Goal: Transaction & Acquisition: Download file/media

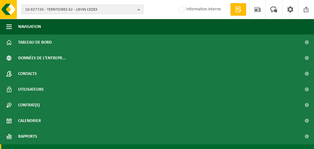
click at [111, 9] on span "10-927726 - TERRITOIRES 62 - LIEVIN CEDEX" at bounding box center [80, 9] width 110 height 9
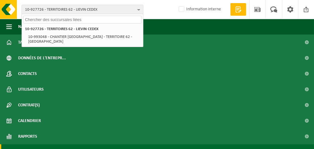
click at [89, 18] on input "text" at bounding box center [82, 20] width 119 height 8
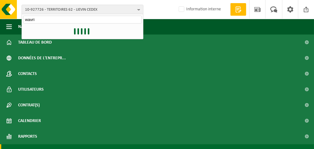
type input "wavrin"
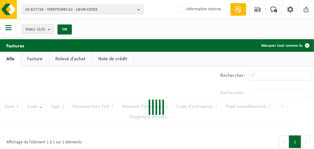
click at [104, 12] on span "10-927726 - TERRITOIRES 62 - LIEVIN CEDEX" at bounding box center [80, 9] width 110 height 9
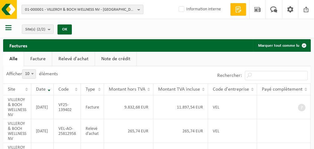
click at [139, 9] on b "button" at bounding box center [141, 9] width 6 height 9
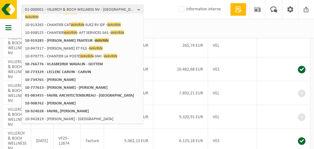
scroll to position [86, 0]
type input "wavrin"
click at [110, 8] on span "01-000001 - VILLEROY & BOCH WELLNESS NV - ROESELARE" at bounding box center [80, 9] width 110 height 9
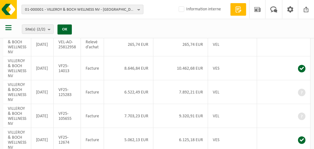
click at [140, 12] on b "button" at bounding box center [141, 9] width 6 height 9
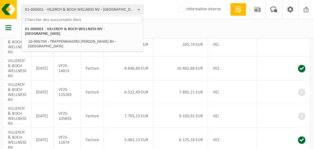
scroll to position [0, 0]
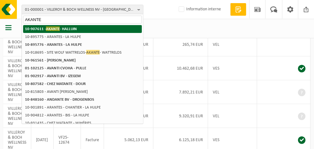
type input "AKANTE"
click at [67, 28] on strong "10-907611 - AKANTE - HALLUIN" at bounding box center [51, 28] width 52 height 5
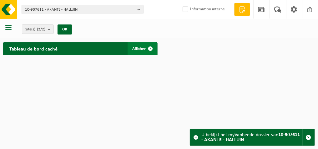
click at [141, 49] on span "Afficher" at bounding box center [139, 49] width 13 height 4
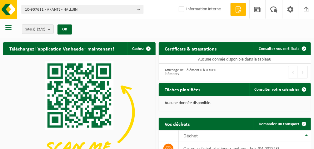
click at [8, 28] on span "button" at bounding box center [8, 27] width 6 height 6
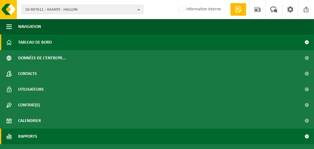
click at [25, 132] on span "Rapports" at bounding box center [27, 136] width 19 height 16
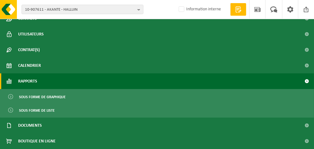
scroll to position [55, 0]
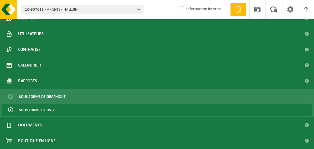
click at [53, 110] on span "Sous forme de liste" at bounding box center [37, 110] width 36 height 12
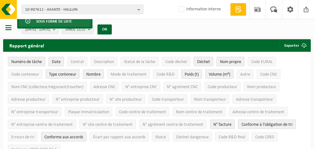
click at [9, 28] on span "button" at bounding box center [8, 27] width 6 height 6
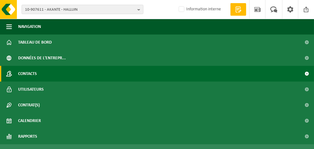
click at [34, 73] on span "Contacts" at bounding box center [27, 74] width 19 height 16
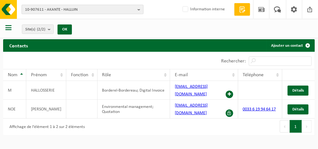
click at [138, 8] on b "button" at bounding box center [141, 9] width 6 height 9
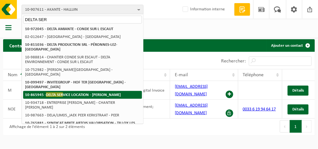
type input "DELTA SER"
click at [85, 92] on strong "10-865945 - DELTA SER VICE LOCATION - [PERSON_NAME]" at bounding box center [73, 94] width 96 height 5
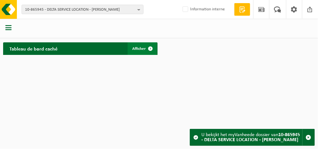
click at [144, 47] on span "Afficher" at bounding box center [139, 49] width 13 height 4
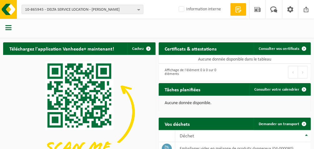
click at [6, 26] on span "button" at bounding box center [8, 27] width 6 height 6
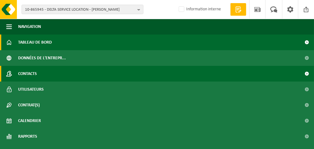
click at [23, 72] on span "Contacts" at bounding box center [27, 74] width 19 height 16
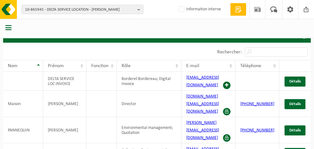
scroll to position [16, 0]
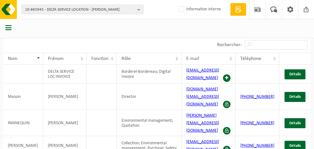
click at [122, 11] on span "10-865945 - DELTA SERVICE LOCATION - BILLY BERCLAU" at bounding box center [80, 9] width 110 height 9
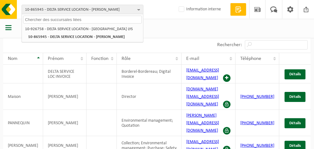
paste input "10-762463"
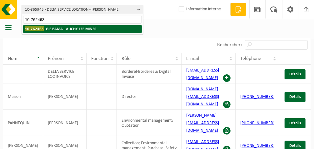
type input "10-762463"
click at [88, 25] on li "10-762463 - GIE BAMA - AUCHY LES MINES" at bounding box center [82, 29] width 119 height 8
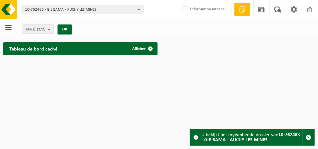
click at [7, 26] on span "button" at bounding box center [8, 27] width 6 height 6
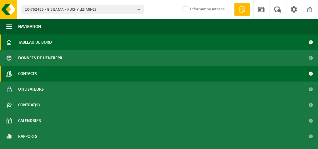
click at [31, 77] on span "Contacts" at bounding box center [27, 74] width 19 height 16
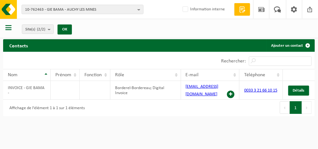
click at [7, 27] on span "button" at bounding box center [8, 27] width 6 height 6
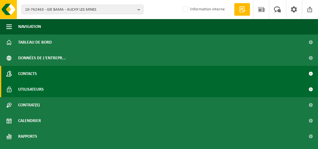
click at [27, 85] on span "Utilisateurs" at bounding box center [31, 89] width 26 height 16
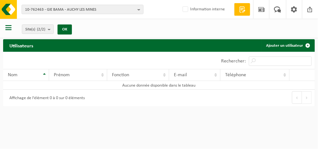
click at [8, 30] on span "button" at bounding box center [8, 27] width 6 height 6
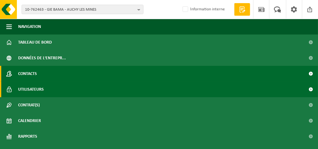
click at [28, 75] on span "Contacts" at bounding box center [27, 74] width 19 height 16
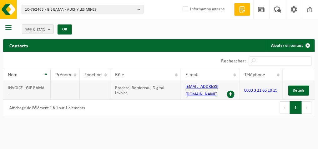
click at [36, 91] on td "INVOICE - GIE BAMA -" at bounding box center [27, 90] width 48 height 19
click at [8, 28] on span "button" at bounding box center [8, 27] width 6 height 6
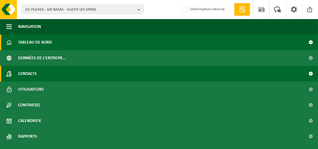
click at [33, 39] on span "Tableau de bord" at bounding box center [35, 42] width 34 height 16
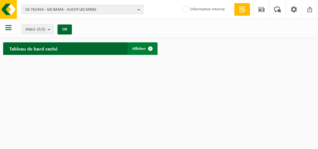
click at [135, 51] on span "Afficher" at bounding box center [139, 49] width 13 height 4
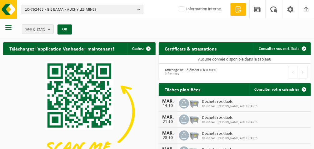
click at [100, 9] on span "10-762463 - GIE BAMA - AUCHY LES MINES" at bounding box center [80, 9] width 110 height 9
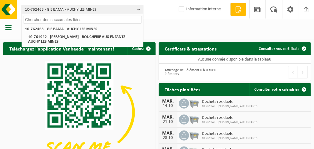
click at [90, 8] on span "10-762463 - GIE BAMA - AUCHY LES MINES" at bounding box center [80, 9] width 110 height 9
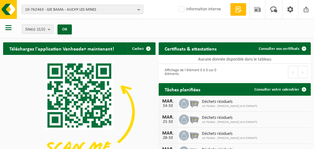
click at [89, 6] on span "10-762463 - GIE BAMA - AUCHY LES MINES" at bounding box center [80, 9] width 110 height 9
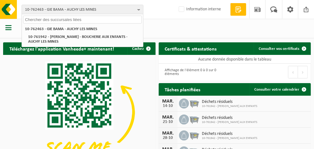
paste input "01-091212"
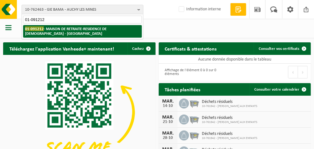
type input "01-091212"
click at [76, 27] on strong "01-091212 - MAISON DE RETRAITE-RESIDENCE DE [DEMOGRAPHIC_DATA] - [GEOGRAPHIC_DA…" at bounding box center [66, 30] width 82 height 9
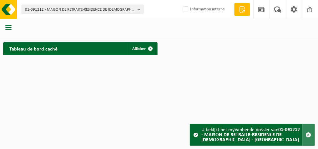
click at [308, 135] on span "button" at bounding box center [309, 135] width 6 height 6
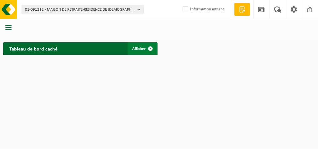
click at [143, 48] on span "Afficher" at bounding box center [139, 49] width 13 height 4
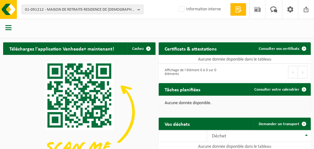
click at [139, 9] on b "button" at bounding box center [141, 9] width 6 height 9
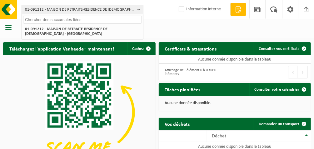
click at [109, 18] on input "text" at bounding box center [82, 20] width 119 height 8
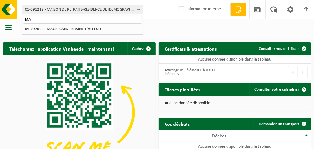
type input "M"
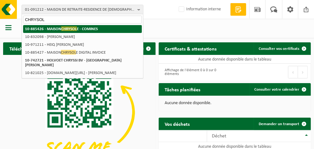
type input "CHRYSOL"
click at [76, 29] on span "CHRYSOL" at bounding box center [69, 28] width 16 height 5
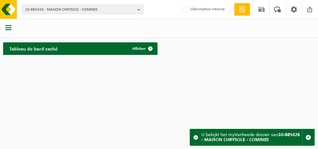
click at [8, 27] on span "button" at bounding box center [8, 27] width 6 height 6
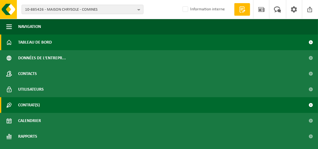
click at [28, 106] on span "Contrat(s)" at bounding box center [29, 105] width 22 height 16
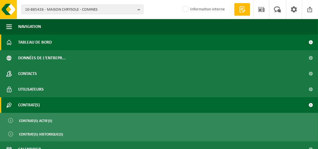
click at [46, 120] on span "Contrat(s) actif(s)" at bounding box center [35, 121] width 33 height 12
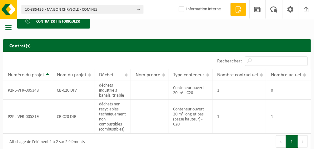
click at [7, 25] on span "button" at bounding box center [8, 27] width 6 height 6
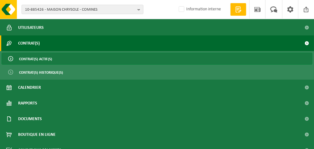
scroll to position [76, 0]
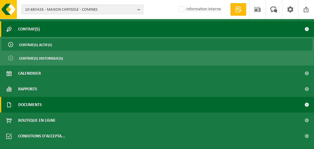
click at [37, 106] on span "Documents" at bounding box center [30, 105] width 24 height 16
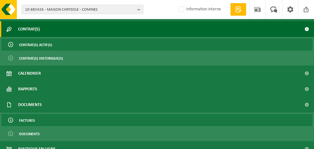
click at [30, 122] on span "Factures" at bounding box center [27, 120] width 16 height 12
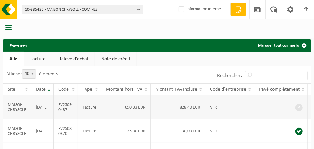
click at [202, 106] on td "828,40 EUR" at bounding box center [178, 107] width 55 height 24
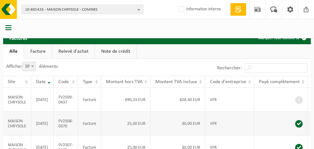
scroll to position [0, 35]
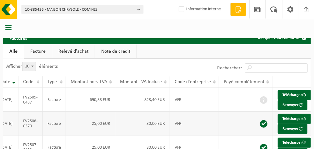
click at [294, 92] on link "Télécharger" at bounding box center [294, 95] width 33 height 10
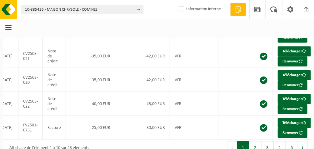
scroll to position [193, 0]
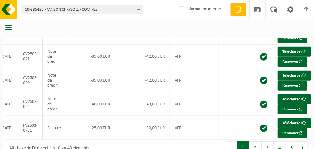
click at [295, 33] on link "Télécharger" at bounding box center [294, 28] width 33 height 10
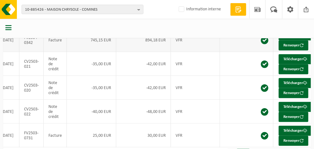
scroll to position [0, 0]
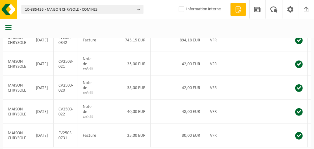
click at [10, 28] on span "button" at bounding box center [8, 27] width 6 height 6
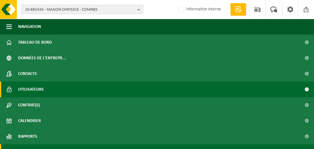
click at [37, 89] on span "Utilisateurs" at bounding box center [31, 89] width 26 height 16
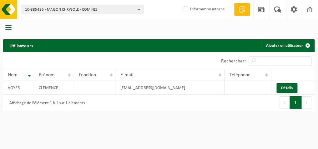
click at [24, 47] on h2 "Utilisateurs" at bounding box center [21, 45] width 36 height 12
click at [9, 28] on span "button" at bounding box center [8, 27] width 6 height 6
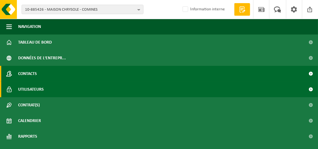
click at [32, 74] on span "Contacts" at bounding box center [27, 74] width 19 height 16
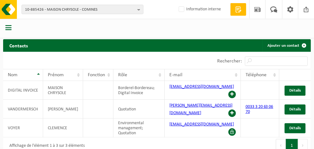
scroll to position [8, 0]
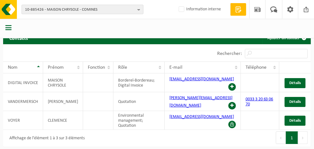
click at [88, 10] on span "10-885426 - MAISON CHRYSOLE - COMINES" at bounding box center [80, 9] width 110 height 9
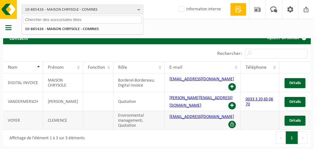
drag, startPoint x: 163, startPoint y: 117, endPoint x: 234, endPoint y: 117, distance: 71.0
click at [234, 117] on td "[EMAIL_ADDRESS][DOMAIN_NAME]" at bounding box center [203, 120] width 76 height 19
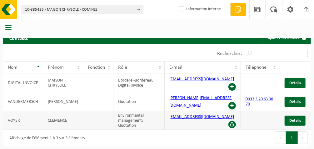
copy link "[EMAIL_ADDRESS][DOMAIN_NAME]"
